Goal: Task Accomplishment & Management: Use online tool/utility

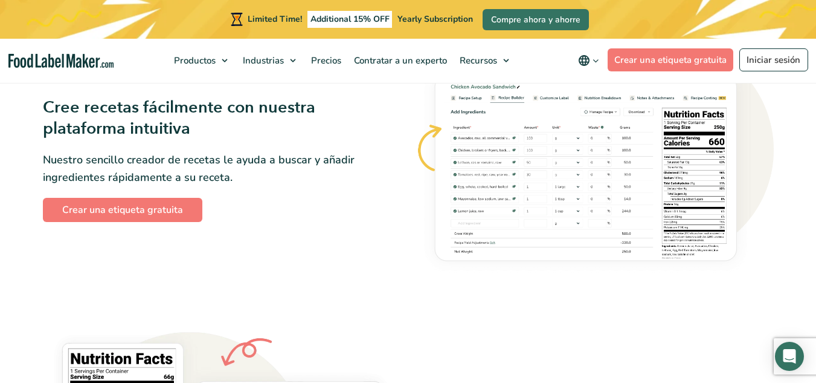
scroll to position [725, 0]
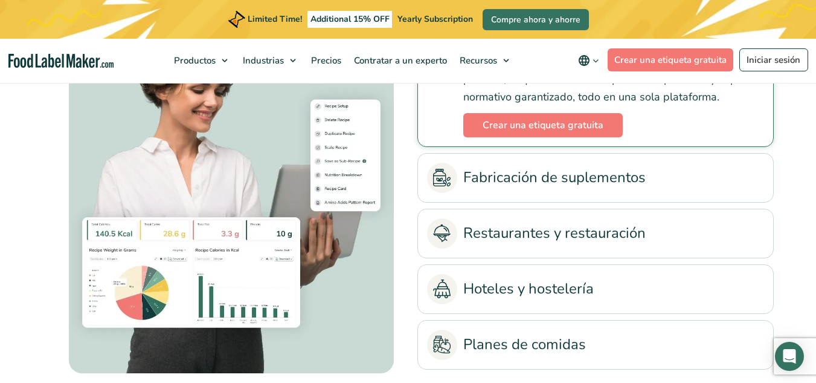
click at [796, 100] on section "¿A quién va dirigido?" at bounding box center [408, 152] width 816 height 475
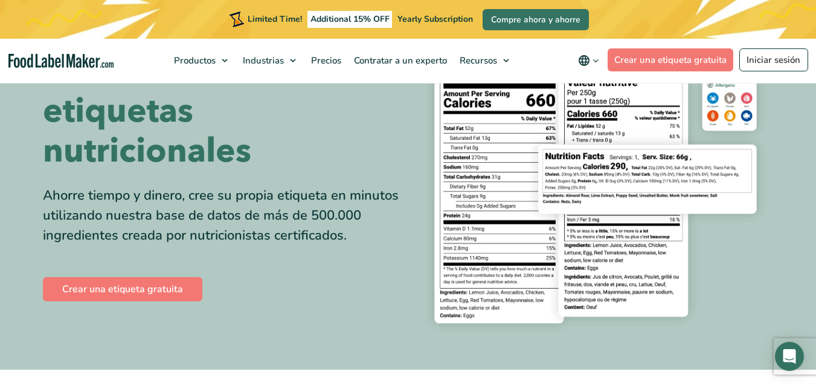
scroll to position [121, 0]
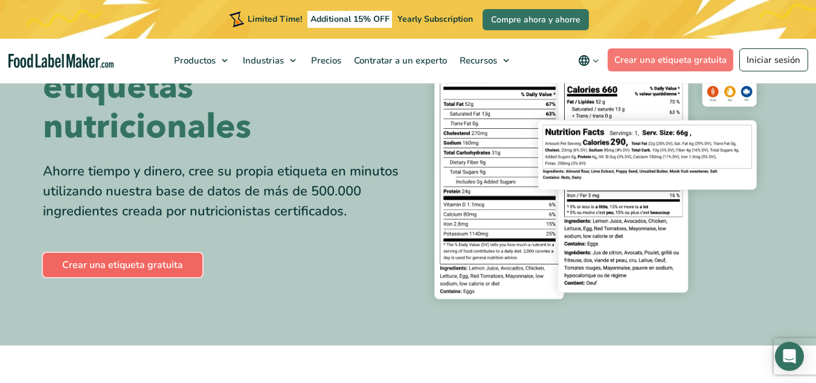
click at [108, 255] on link "Crear una etiqueta gratuita" at bounding box center [123, 265] width 160 height 24
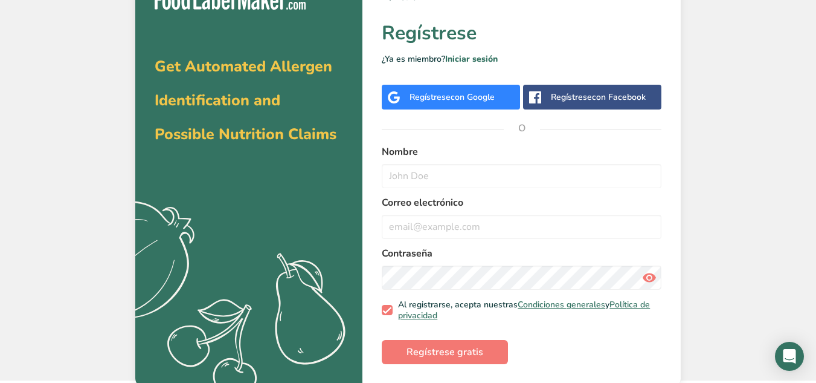
scroll to position [27, 0]
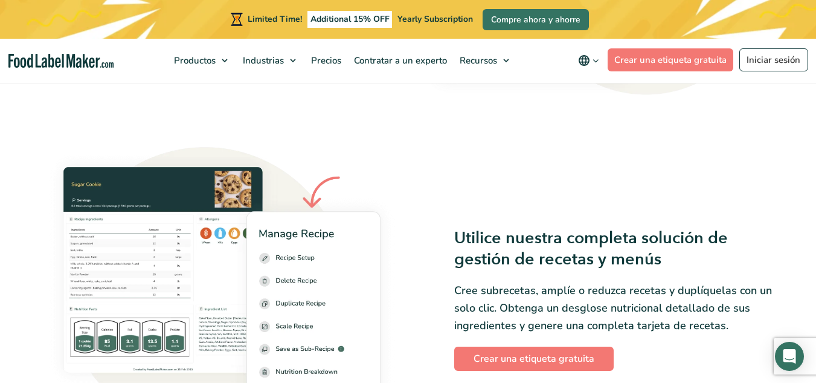
scroll to position [1543, 0]
